Goal: Information Seeking & Learning: Learn about a topic

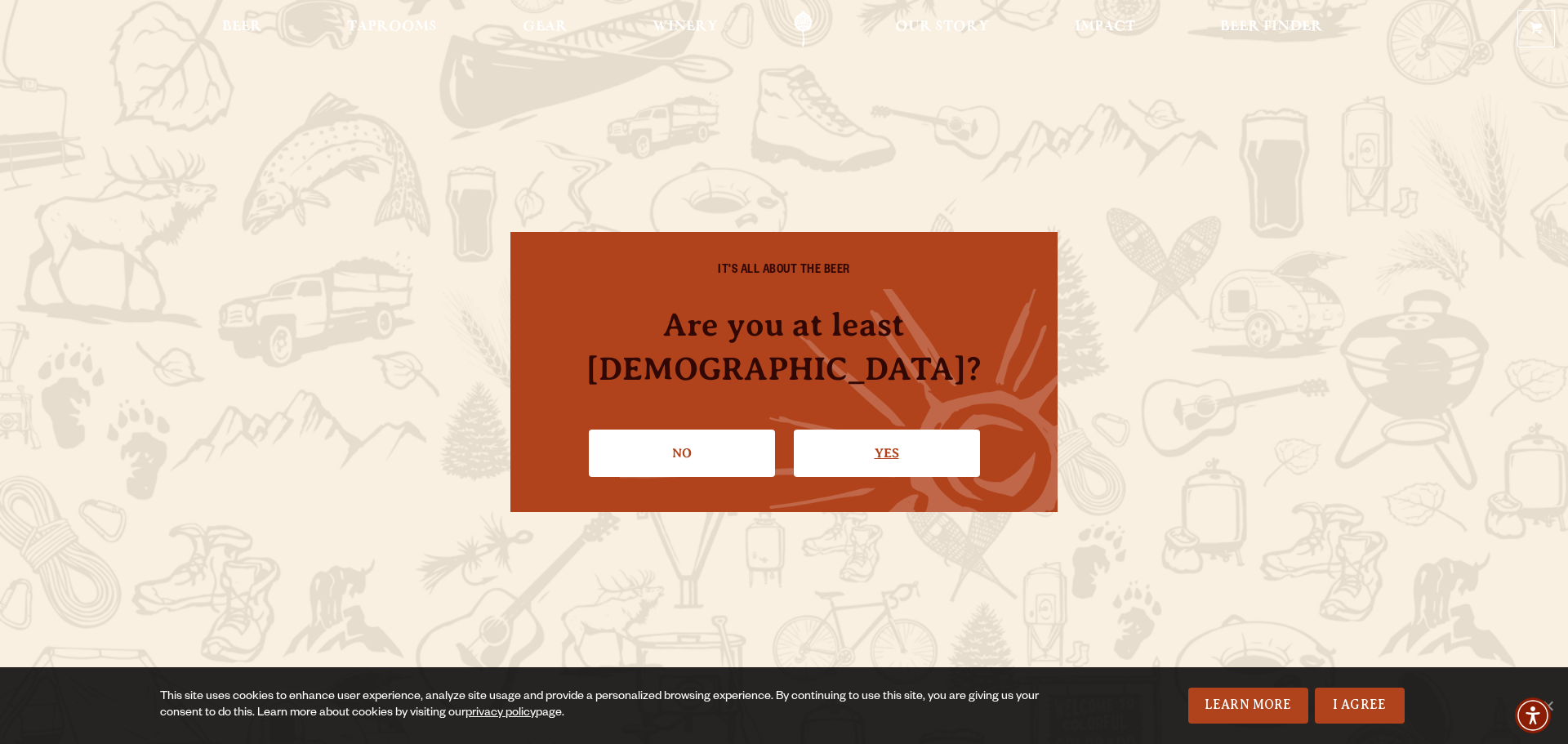
click at [893, 432] on link "Yes" at bounding box center [886, 452] width 186 height 47
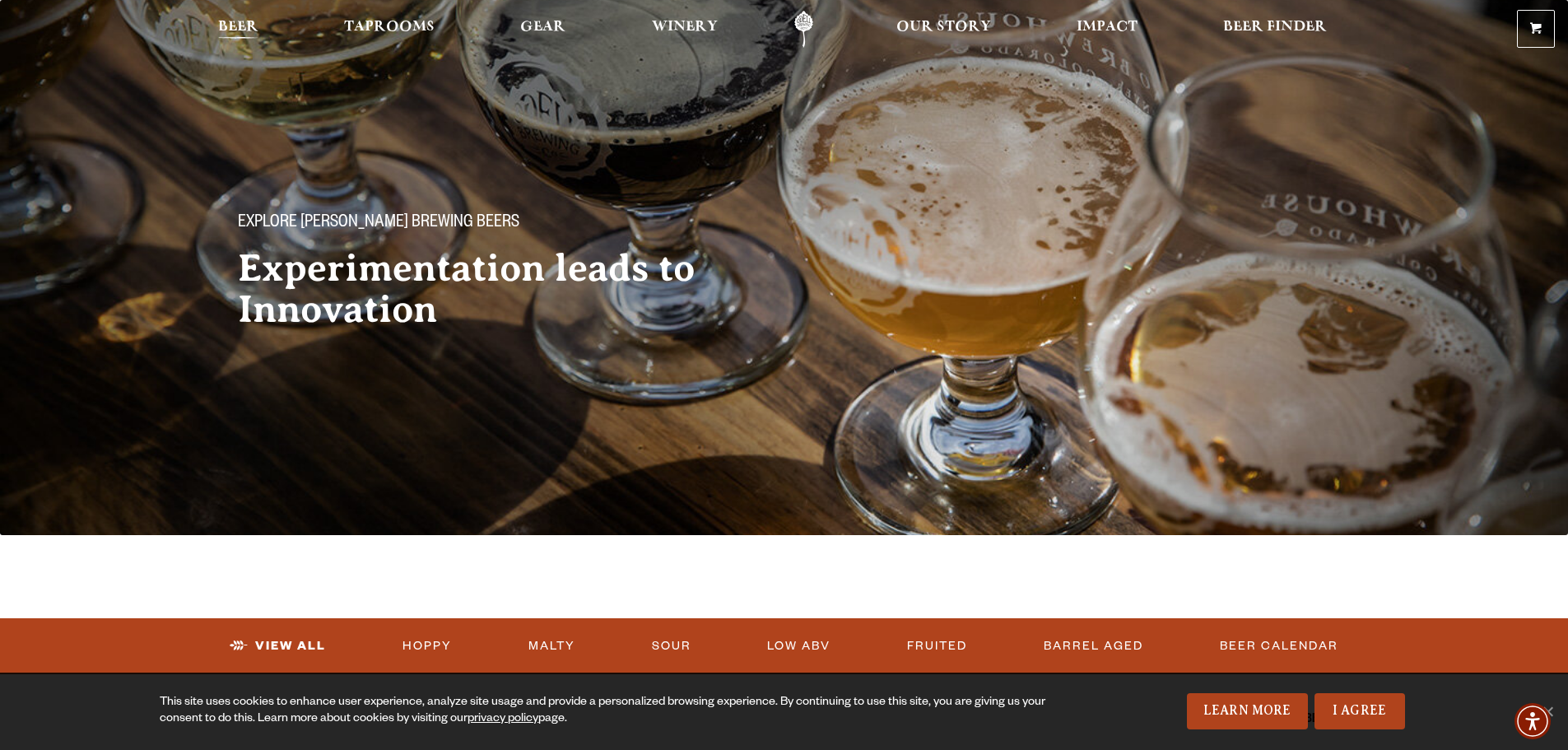
click at [218, 24] on span "Beer" at bounding box center [239, 27] width 40 height 13
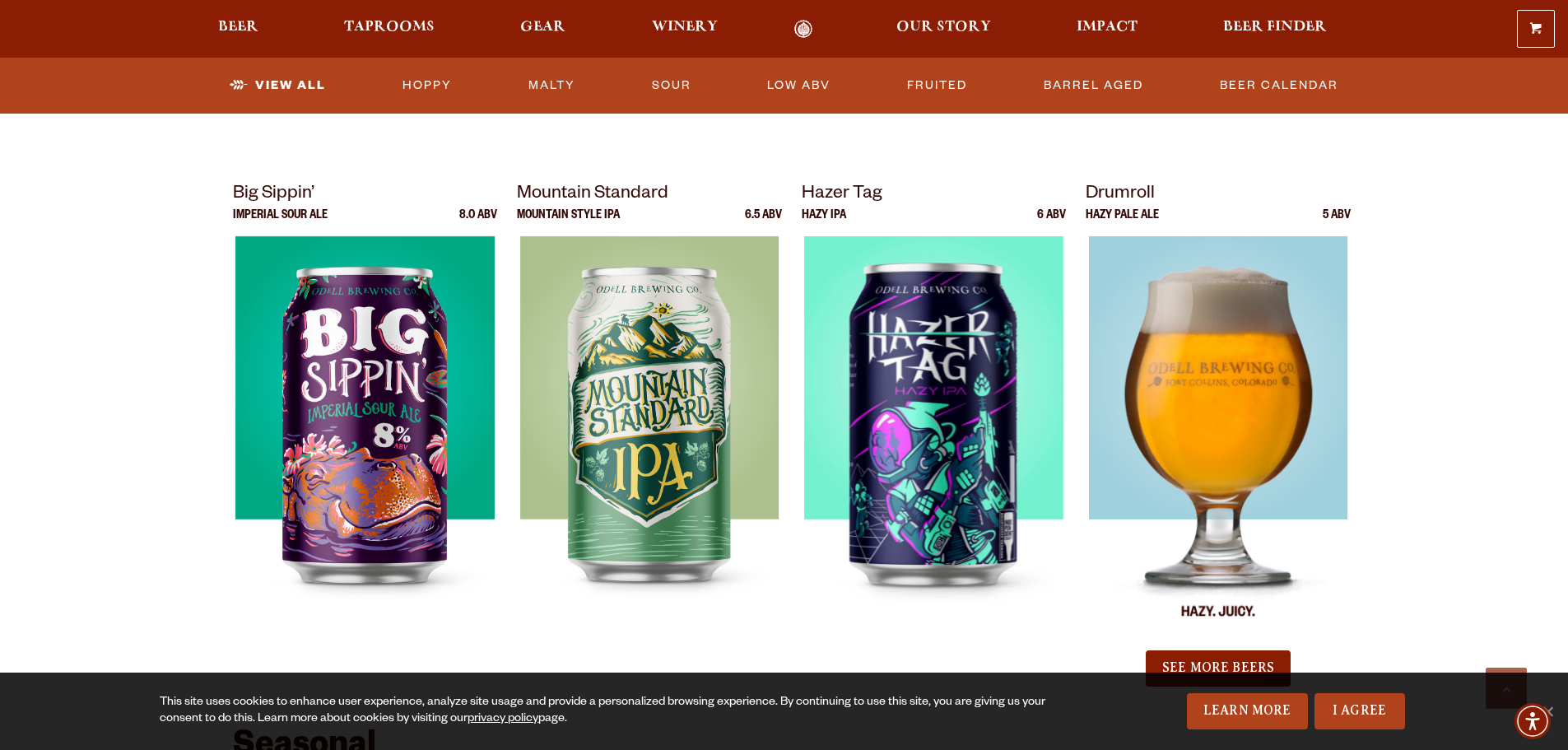
scroll to position [1646, 0]
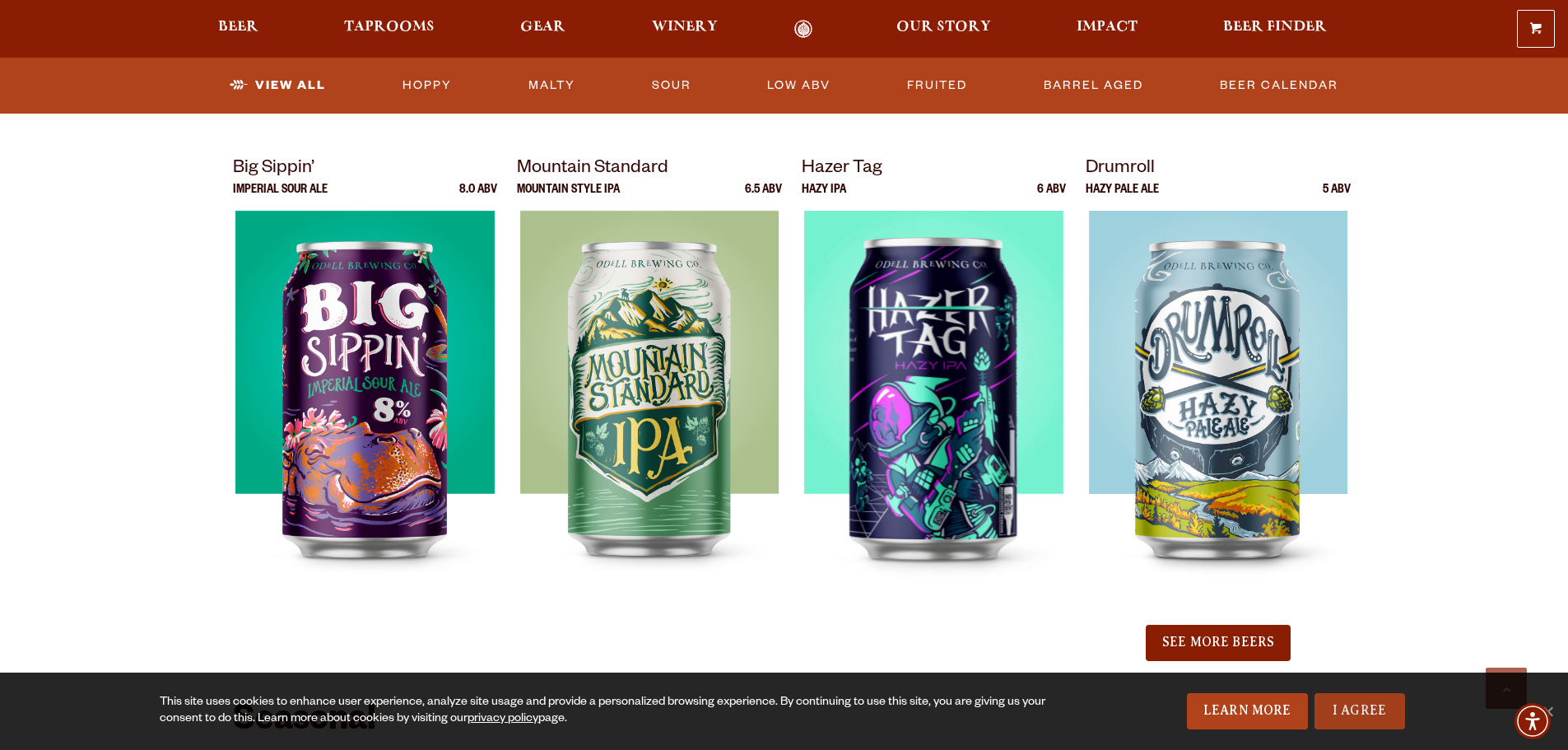
click at [1368, 704] on link "I Agree" at bounding box center [1360, 711] width 91 height 36
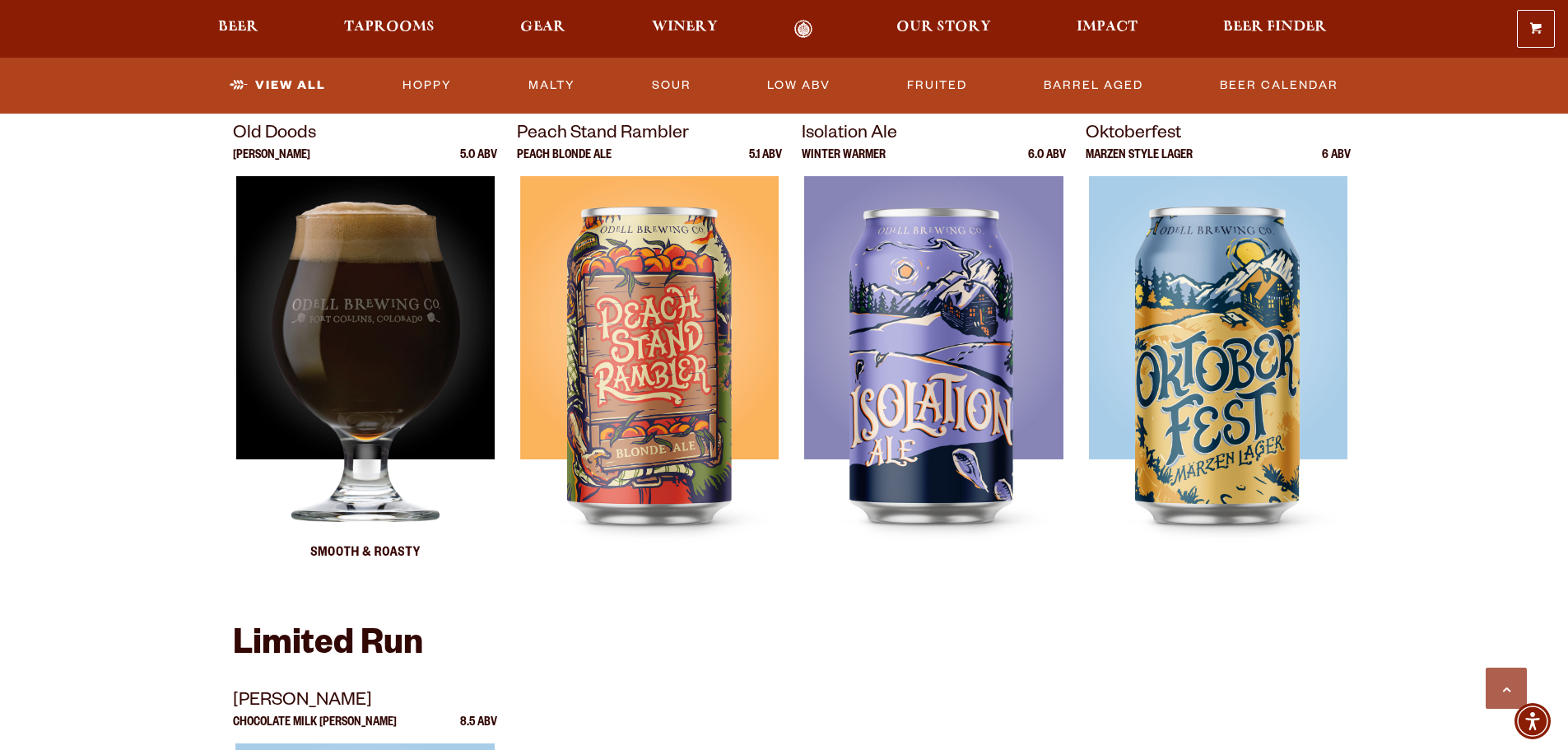
scroll to position [2469, 0]
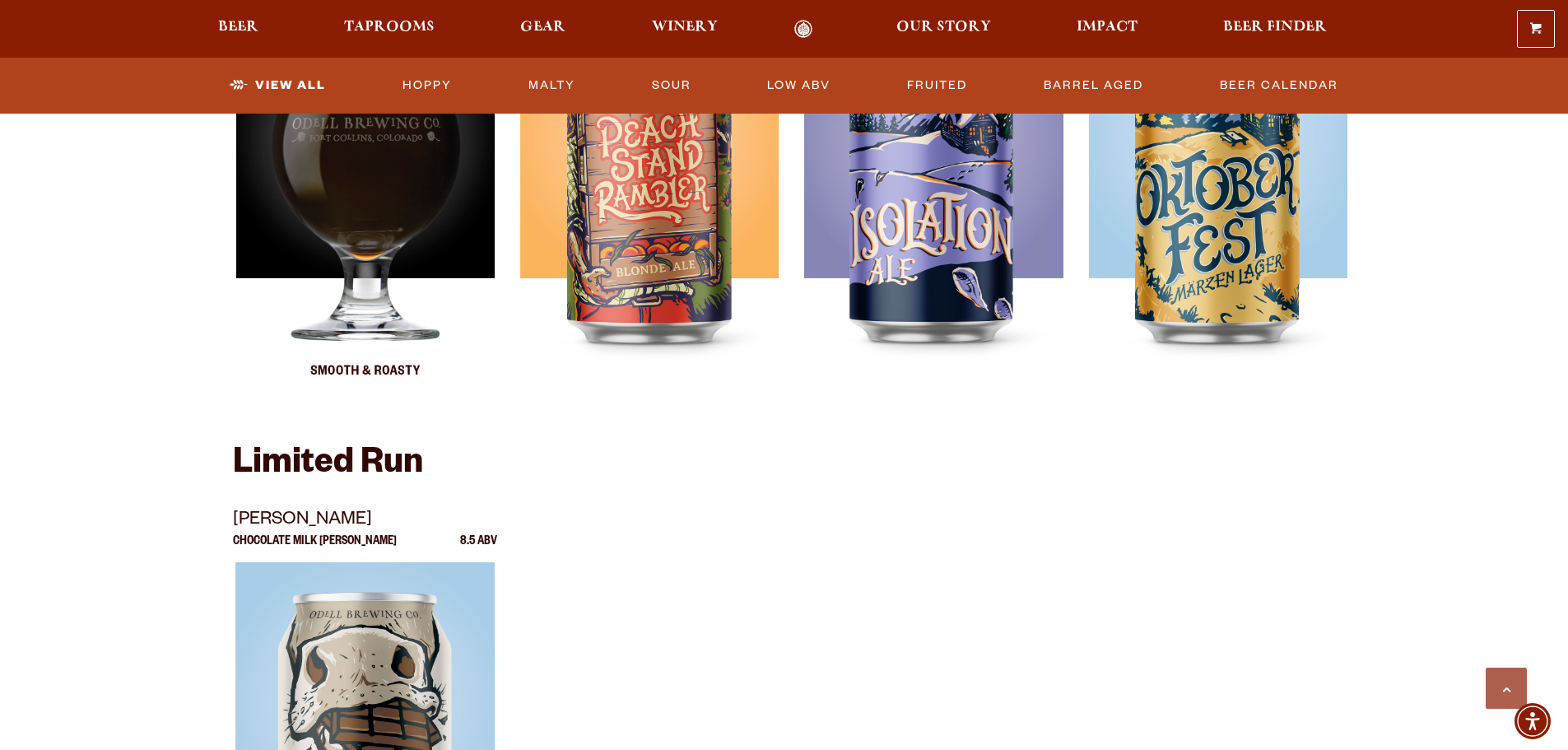
click at [243, 406] on img at bounding box center [364, 201] width 259 height 412
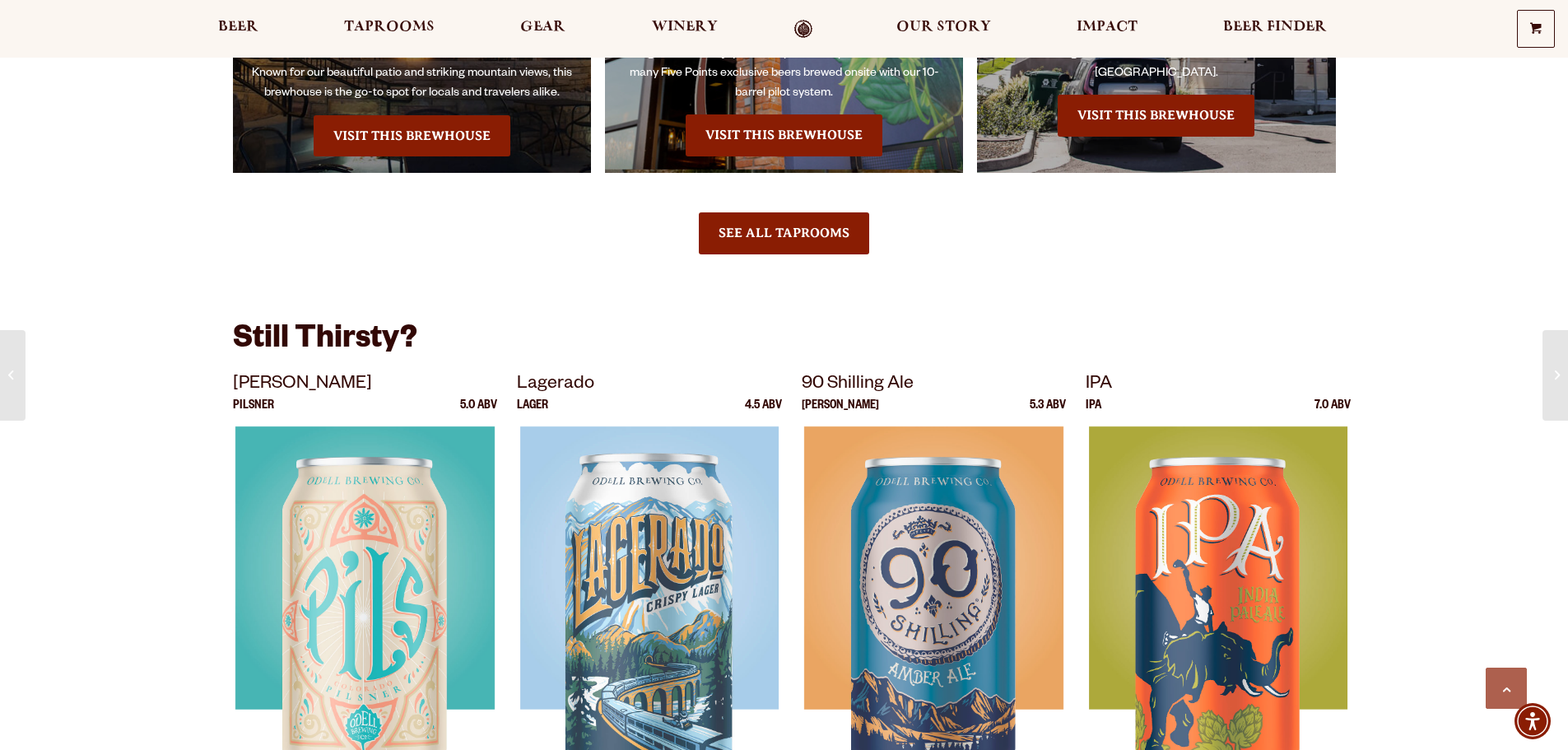
scroll to position [2387, 0]
